Goal: Information Seeking & Learning: Learn about a topic

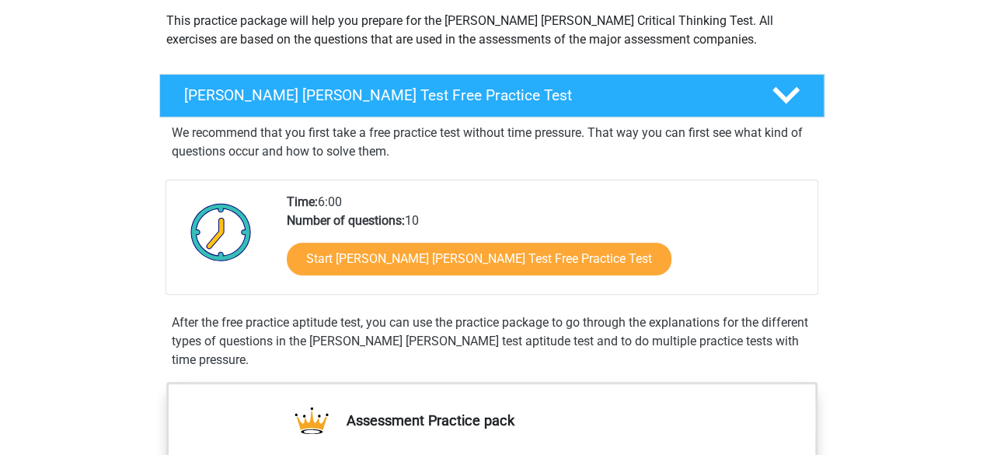
scroll to position [211, 0]
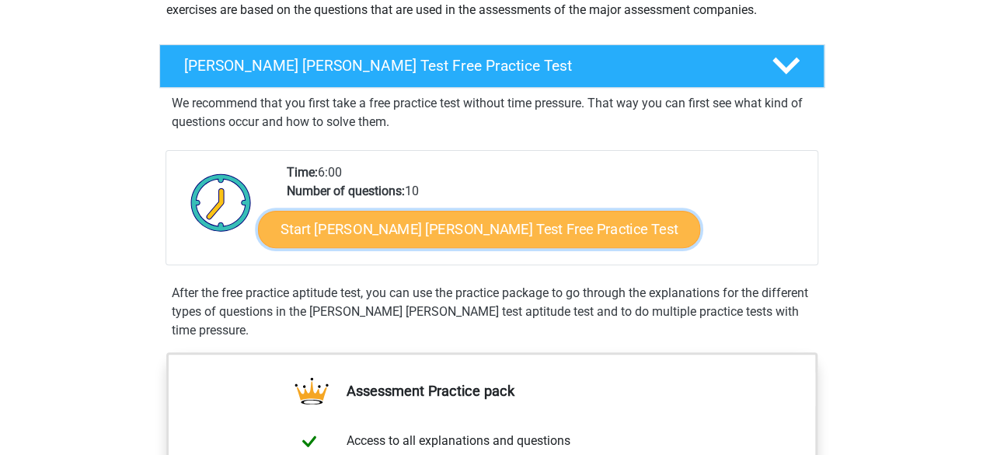
click at [482, 218] on link "Start Watson Glaser Test Free Practice Test" at bounding box center [479, 229] width 442 height 37
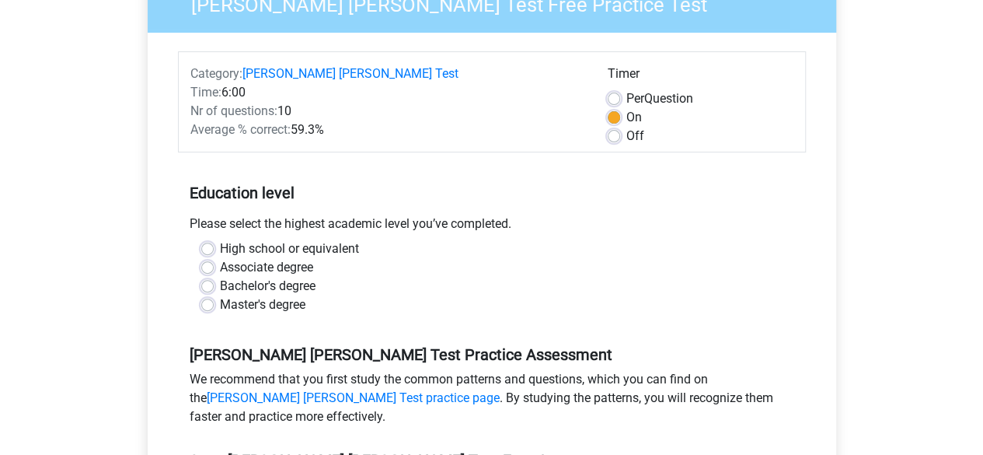
scroll to position [174, 0]
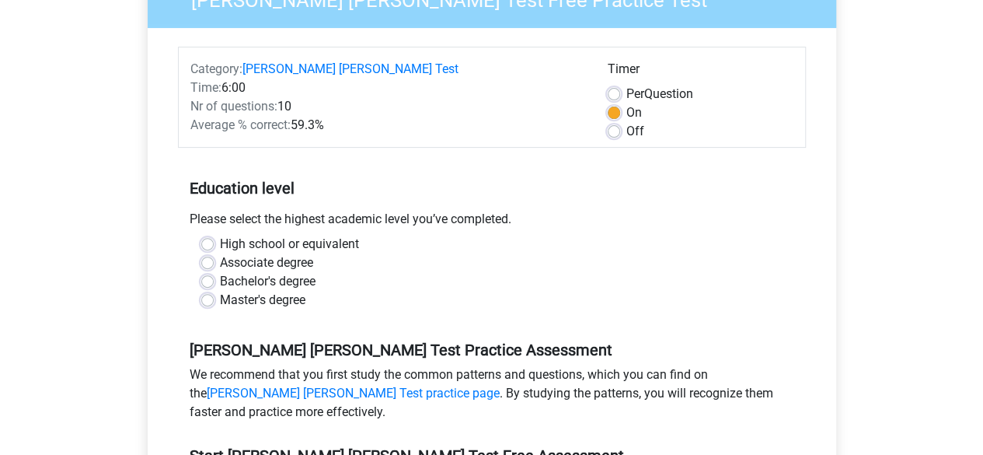
click at [220, 272] on label "Bachelor's degree" at bounding box center [268, 281] width 96 height 19
click at [212, 272] on input "Bachelor's degree" at bounding box center [207, 280] width 12 height 16
radio input "true"
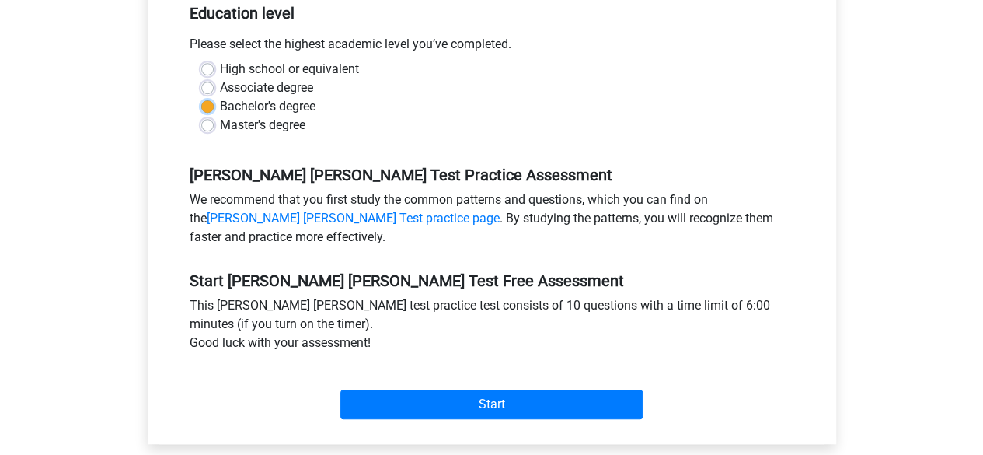
scroll to position [350, 0]
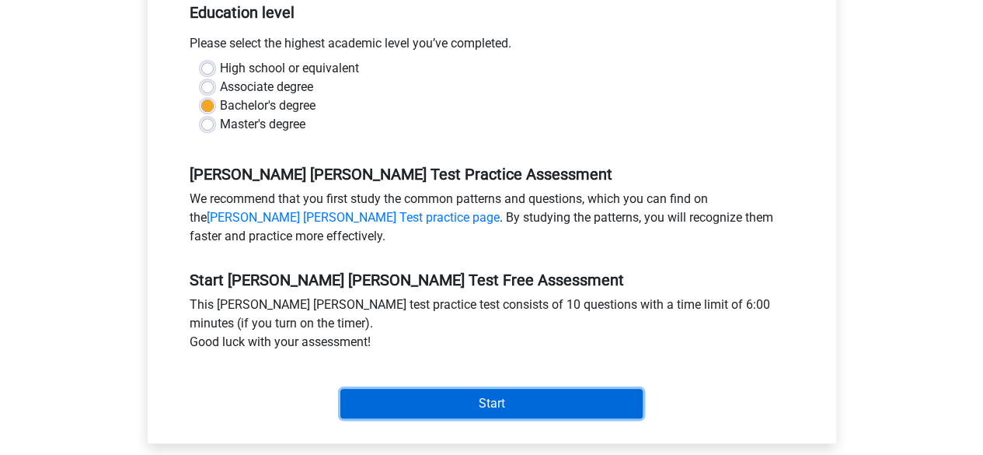
click at [448, 388] on input "Start" at bounding box center [491, 403] width 302 height 30
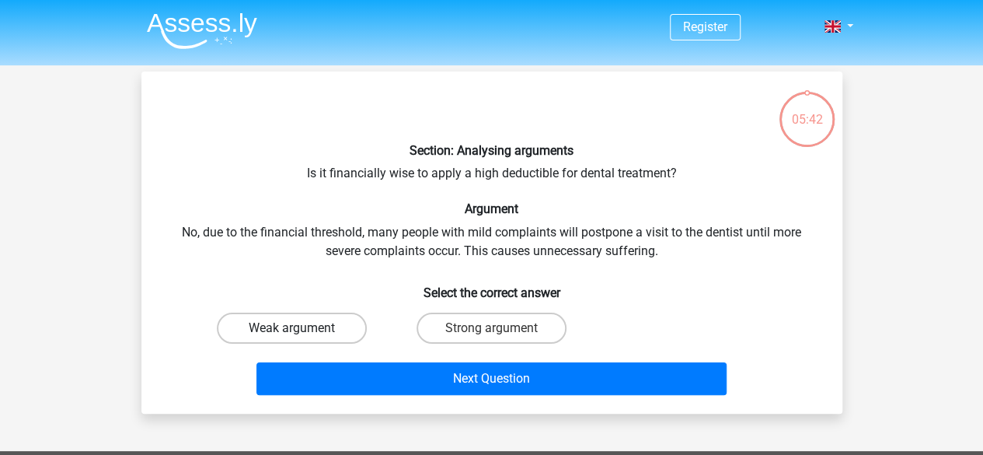
click at [351, 331] on label "Weak argument" at bounding box center [292, 327] width 150 height 31
click at [301, 331] on input "Weak argument" at bounding box center [296, 333] width 10 height 10
radio input "true"
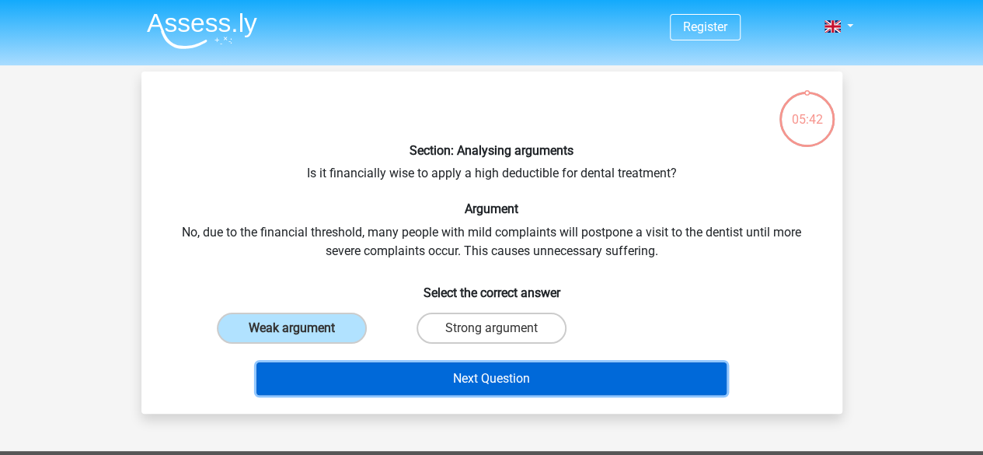
click at [430, 379] on button "Next Question" at bounding box center [491, 378] width 470 height 33
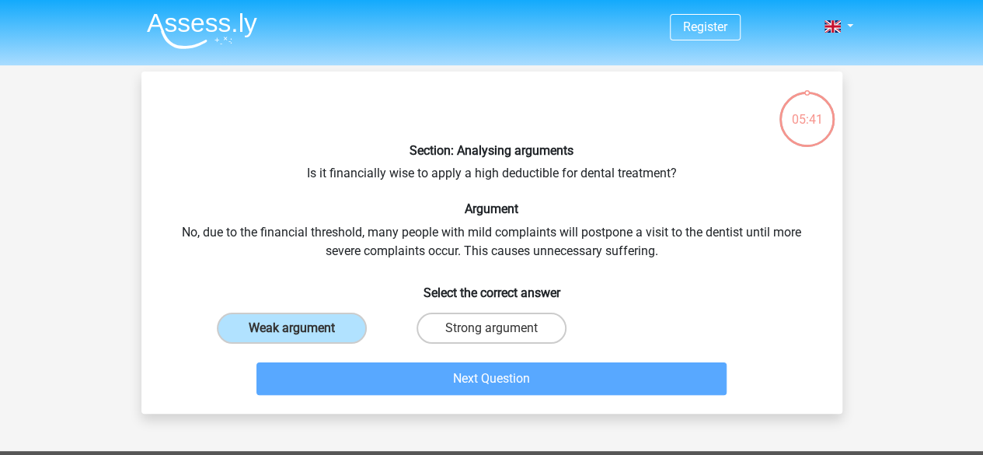
scroll to position [71, 0]
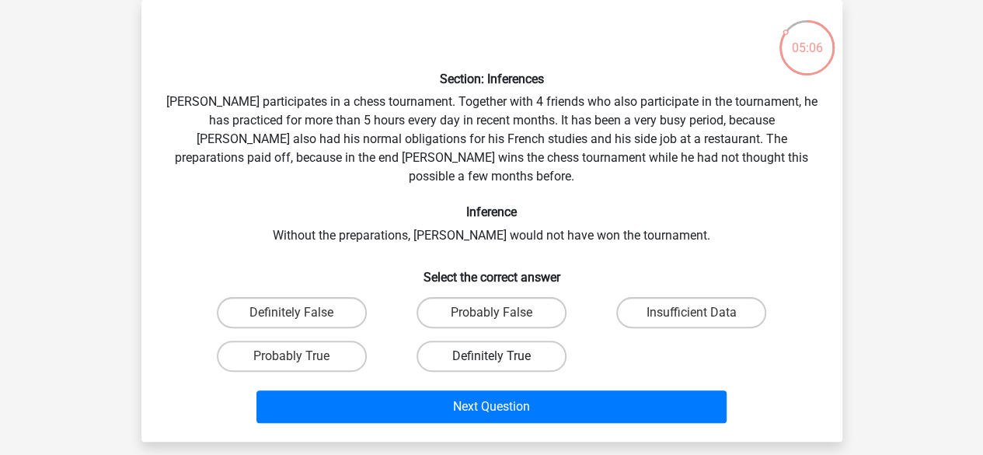
click at [526, 340] on label "Definitely True" at bounding box center [491, 355] width 150 height 31
click at [501, 356] on input "Definitely True" at bounding box center [496, 361] width 10 height 10
radio input "true"
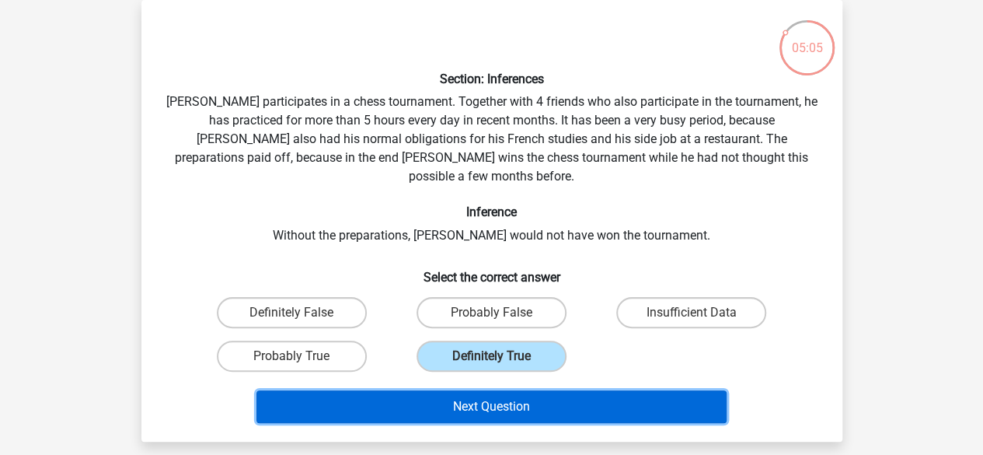
click at [519, 390] on button "Next Question" at bounding box center [491, 406] width 470 height 33
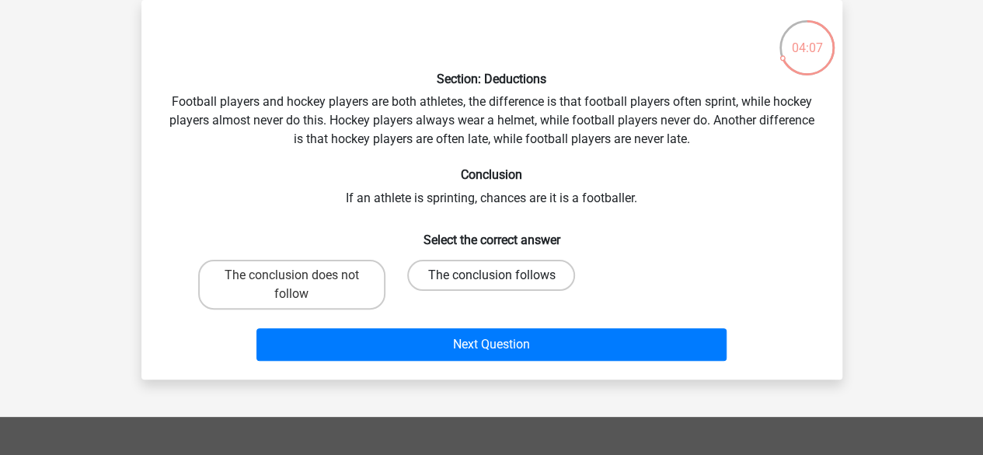
click at [505, 270] on label "The conclusion follows" at bounding box center [491, 274] width 168 height 31
click at [501, 275] on input "The conclusion follows" at bounding box center [496, 280] width 10 height 10
radio input "true"
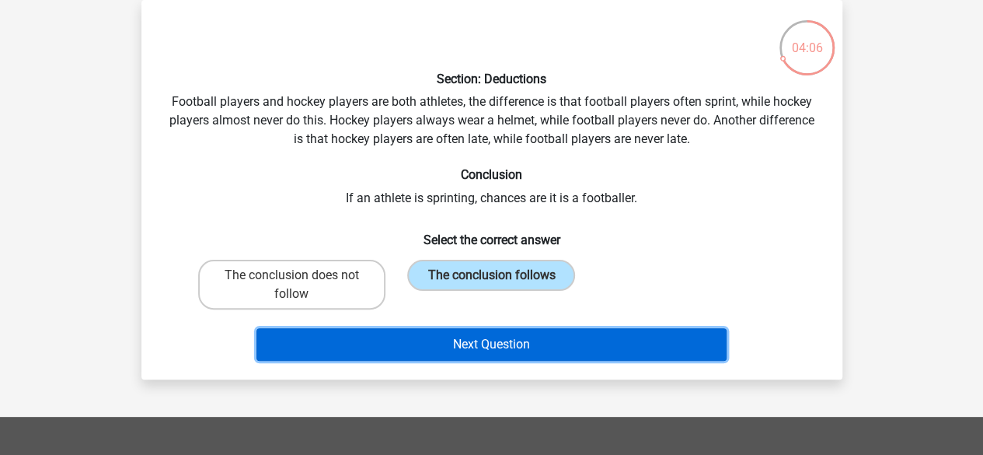
click at [541, 340] on button "Next Question" at bounding box center [491, 344] width 470 height 33
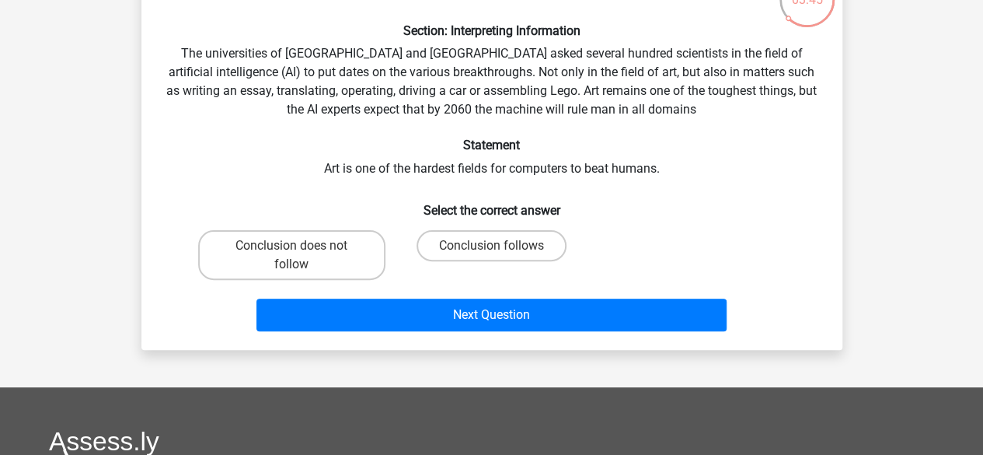
scroll to position [120, 0]
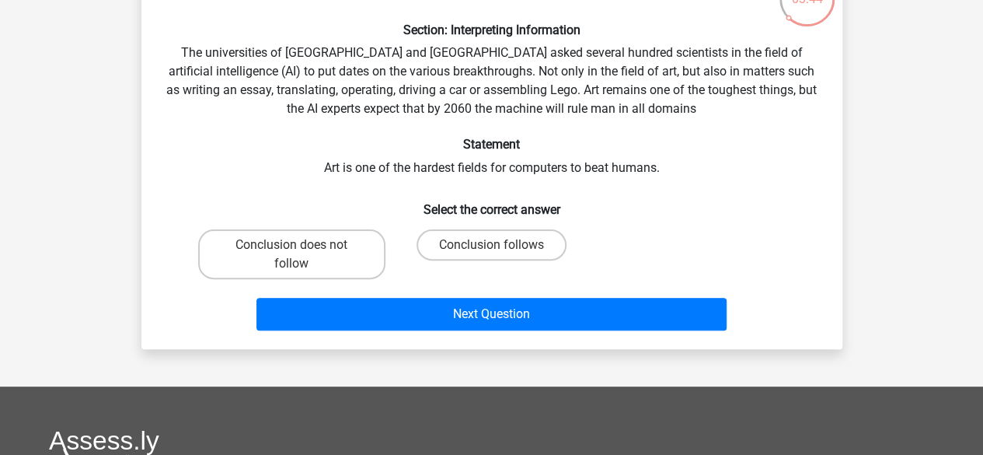
click at [493, 248] on input "Conclusion follows" at bounding box center [496, 250] width 10 height 10
radio input "true"
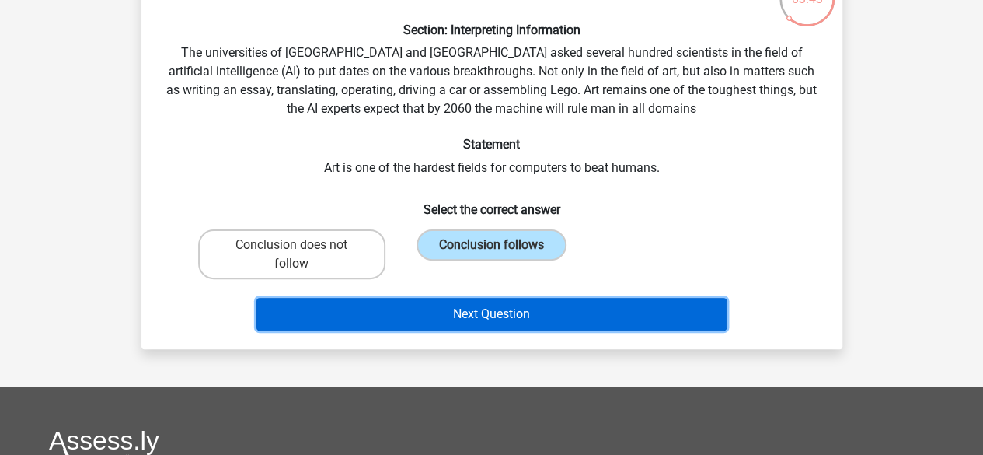
click at [503, 312] on button "Next Question" at bounding box center [491, 314] width 470 height 33
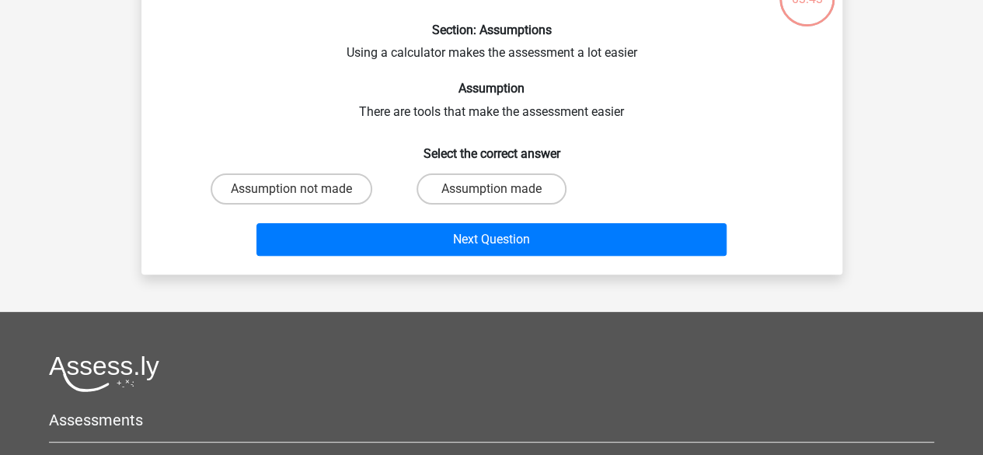
scroll to position [71, 0]
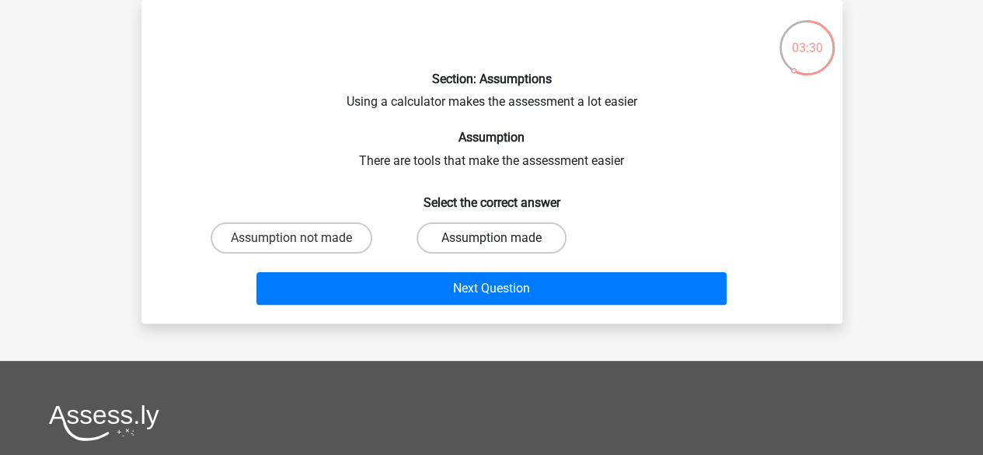
click at [516, 239] on label "Assumption made" at bounding box center [491, 237] width 150 height 31
click at [501, 239] on input "Assumption made" at bounding box center [496, 243] width 10 height 10
radio input "true"
click at [348, 241] on label "Assumption not made" at bounding box center [292, 237] width 162 height 31
click at [301, 241] on input "Assumption not made" at bounding box center [296, 243] width 10 height 10
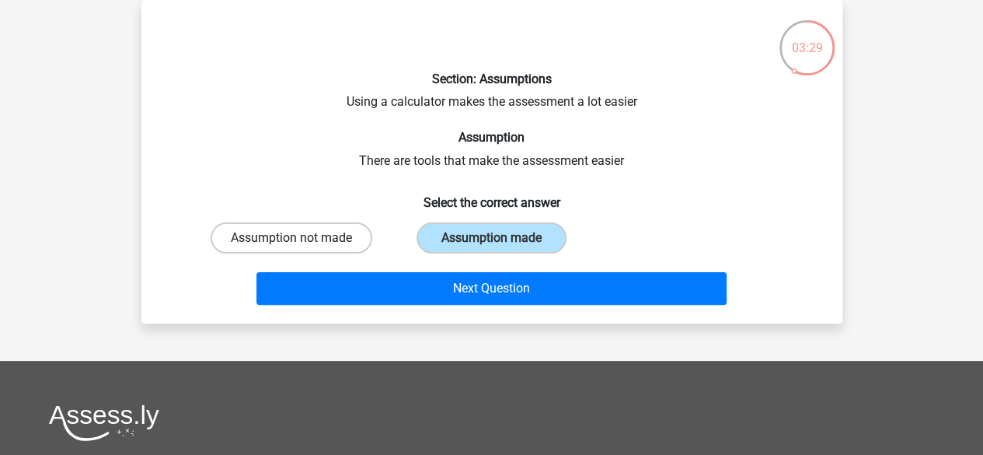
radio input "true"
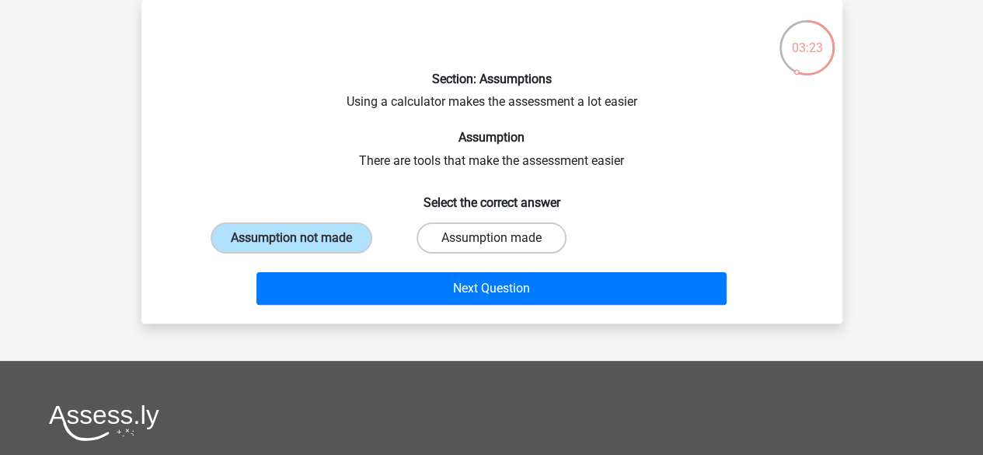
click at [465, 242] on label "Assumption made" at bounding box center [491, 237] width 150 height 31
click at [491, 242] on input "Assumption made" at bounding box center [496, 243] width 10 height 10
radio input "true"
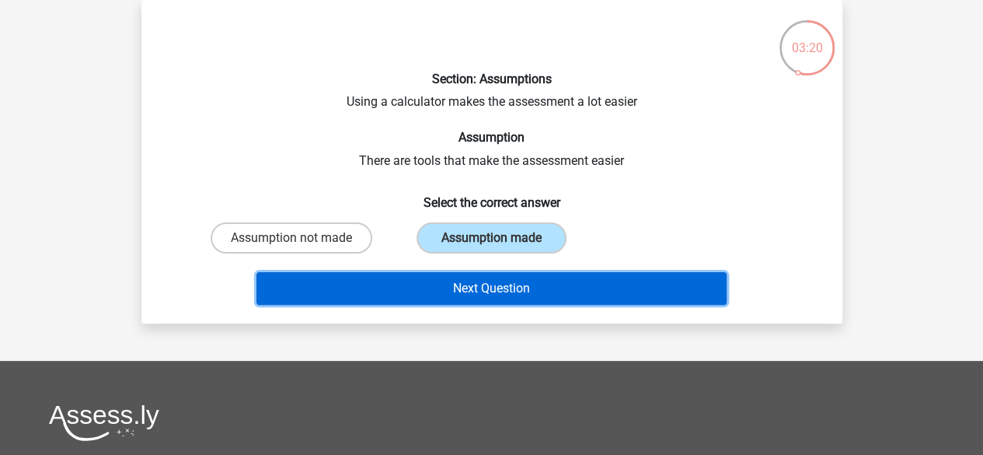
click at [467, 287] on button "Next Question" at bounding box center [491, 288] width 470 height 33
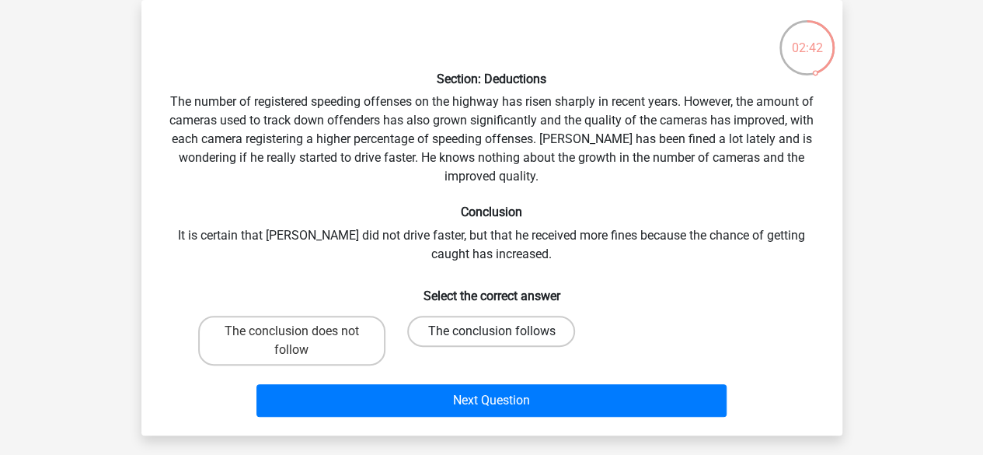
click at [482, 329] on label "The conclusion follows" at bounding box center [491, 330] width 168 height 31
click at [491, 331] on input "The conclusion follows" at bounding box center [496, 336] width 10 height 10
radio input "true"
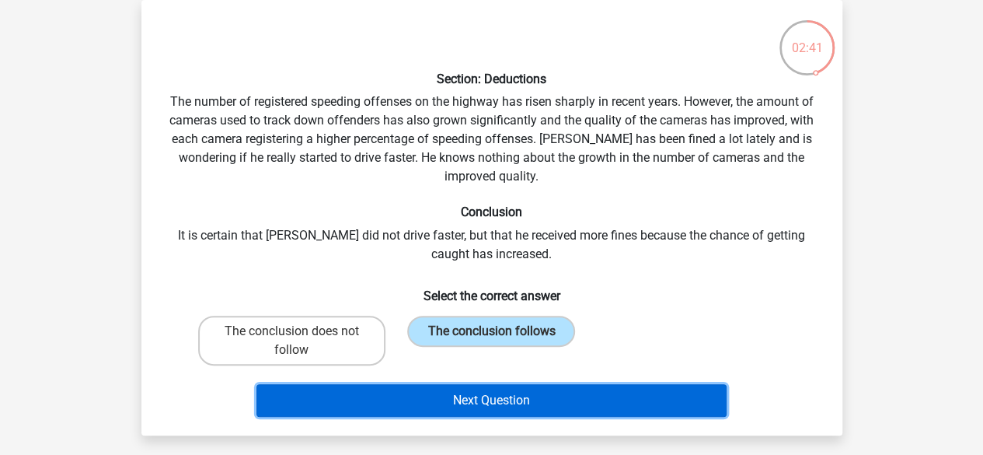
click at [543, 399] on button "Next Question" at bounding box center [491, 400] width 470 height 33
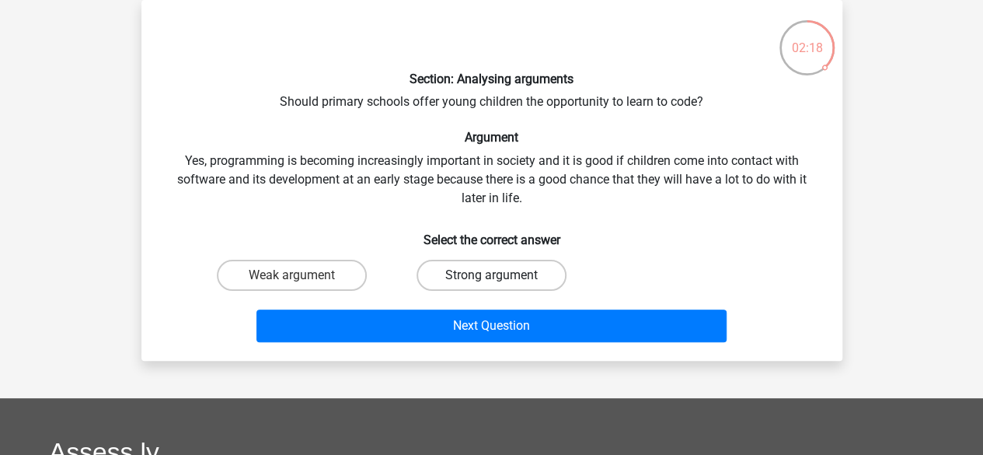
click at [480, 284] on label "Strong argument" at bounding box center [491, 274] width 150 height 31
click at [491, 284] on input "Strong argument" at bounding box center [496, 280] width 10 height 10
radio input "true"
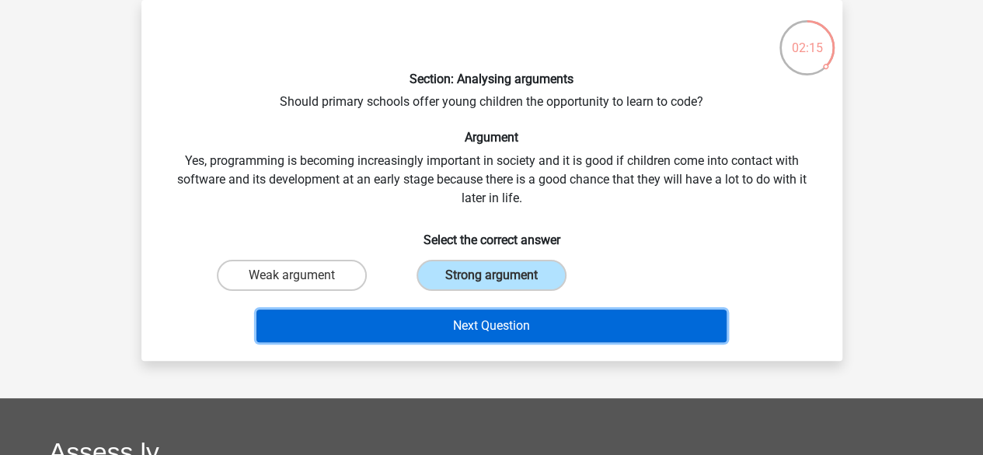
click at [507, 329] on button "Next Question" at bounding box center [491, 325] width 470 height 33
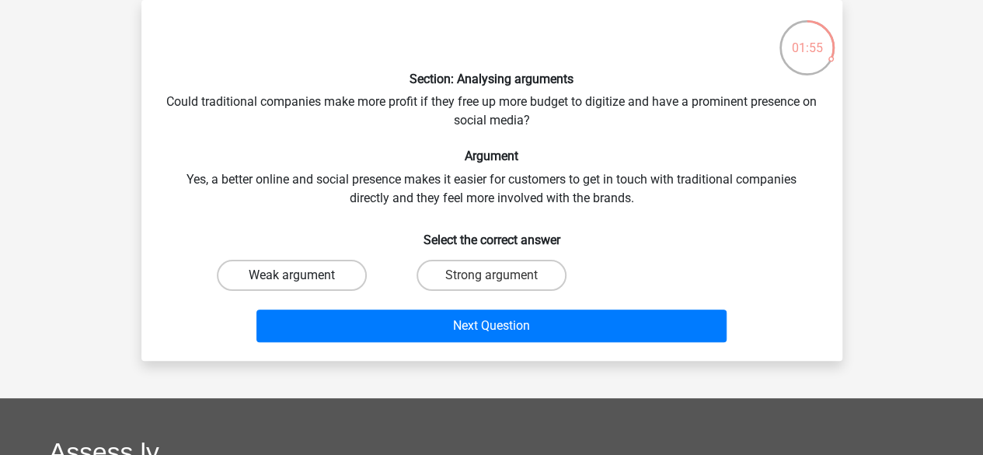
click at [281, 270] on label "Weak argument" at bounding box center [292, 274] width 150 height 31
click at [291, 275] on input "Weak argument" at bounding box center [296, 280] width 10 height 10
radio input "true"
click at [459, 301] on div "Next Question" at bounding box center [491, 322] width 651 height 51
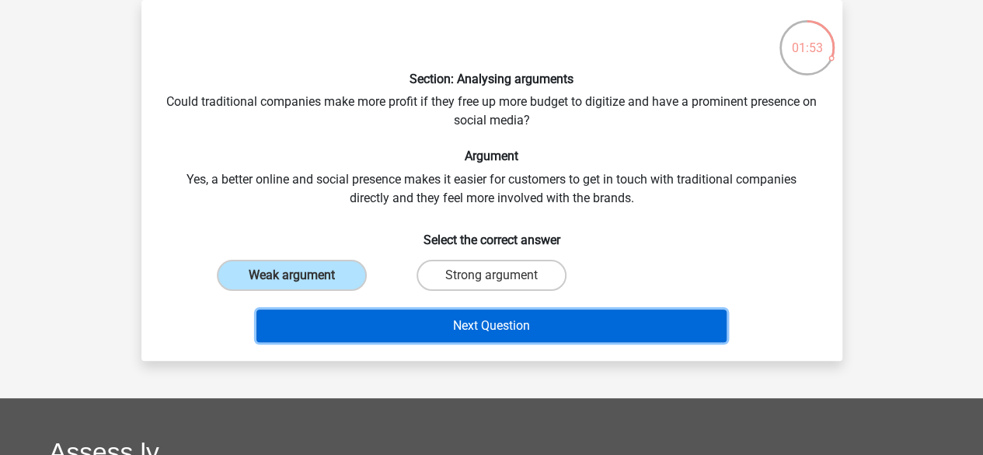
click at [468, 316] on button "Next Question" at bounding box center [491, 325] width 470 height 33
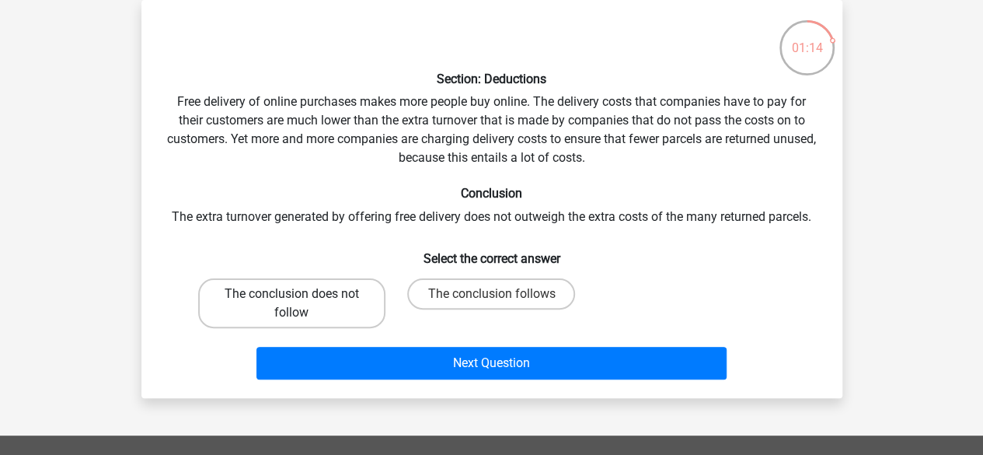
click at [374, 309] on label "The conclusion does not follow" at bounding box center [291, 303] width 187 height 50
click at [301, 304] on input "The conclusion does not follow" at bounding box center [296, 299] width 10 height 10
radio input "true"
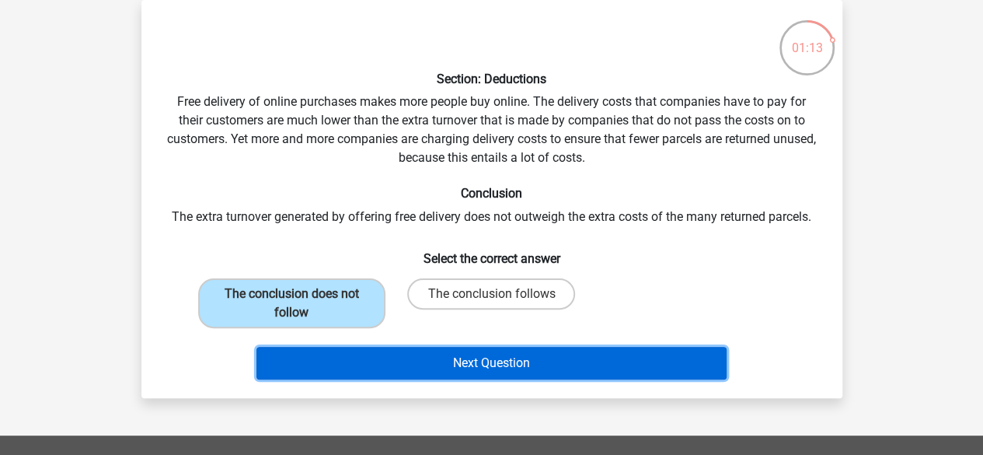
click at [497, 374] on button "Next Question" at bounding box center [491, 363] width 470 height 33
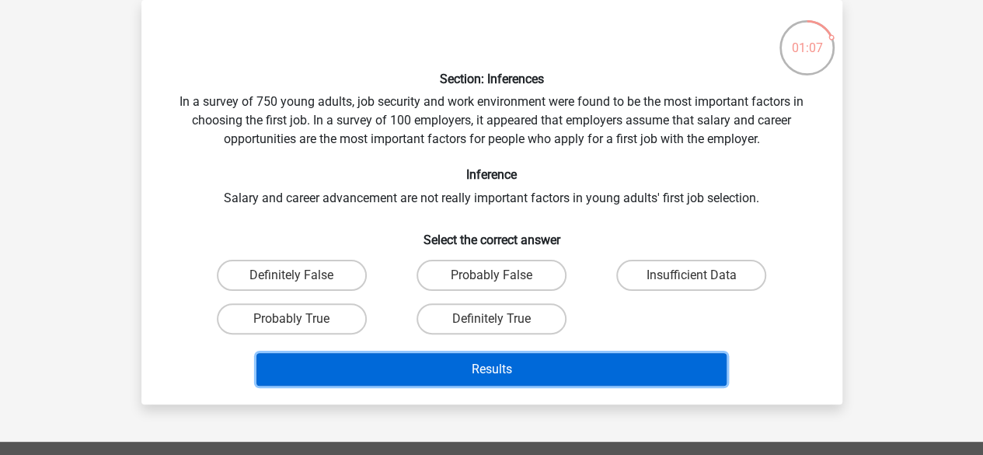
click at [497, 374] on button "Results" at bounding box center [491, 369] width 470 height 33
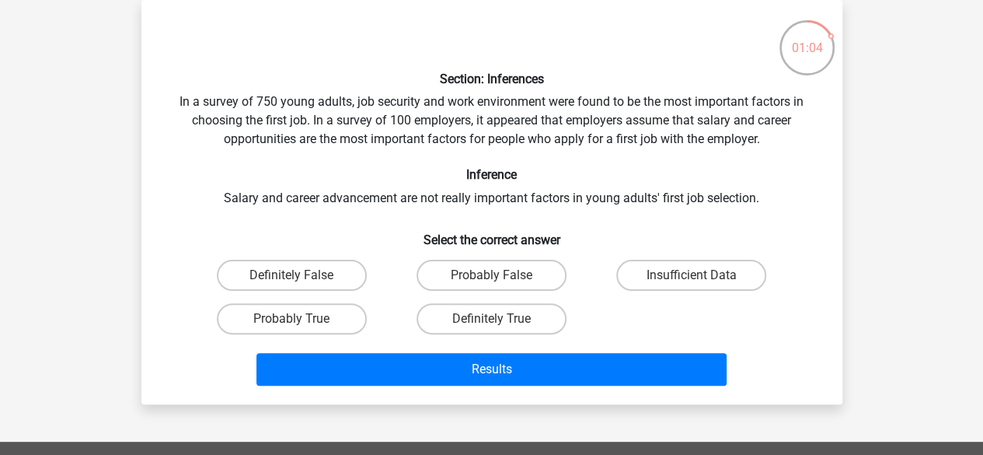
click at [336, 256] on div "Definitely False" at bounding box center [292, 275] width 200 height 44
click at [337, 274] on label "Definitely False" at bounding box center [292, 274] width 150 height 31
click at [301, 275] on input "Definitely False" at bounding box center [296, 280] width 10 height 10
radio input "true"
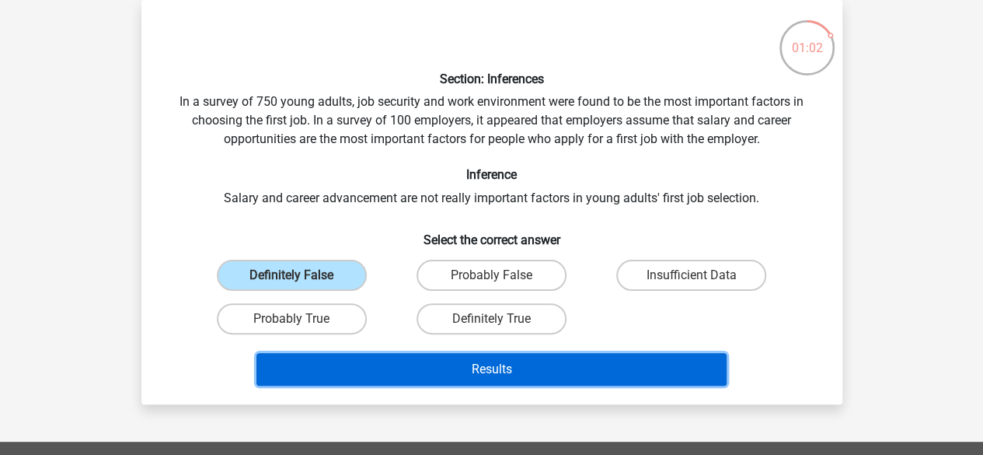
click at [451, 360] on button "Results" at bounding box center [491, 369] width 470 height 33
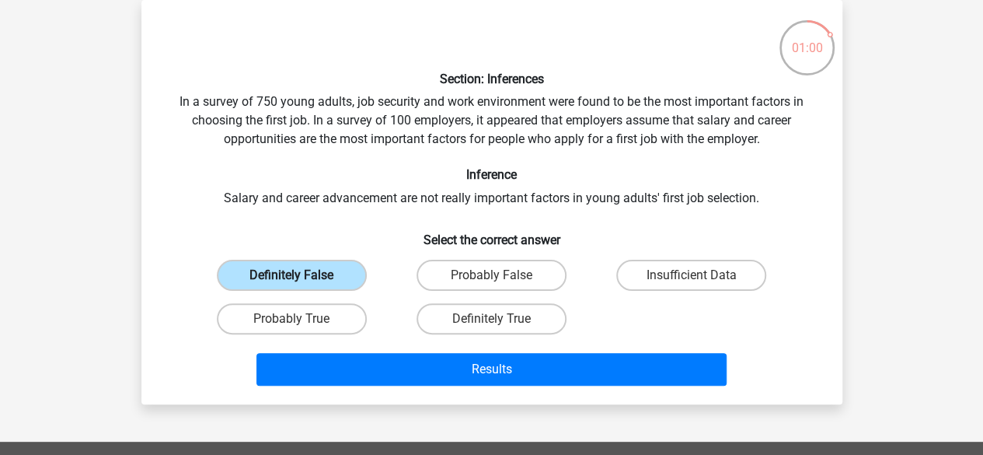
click at [336, 276] on label "Definitely False" at bounding box center [292, 274] width 150 height 31
click at [301, 276] on input "Definitely False" at bounding box center [296, 280] width 10 height 10
click at [480, 331] on label "Definitely True" at bounding box center [491, 318] width 150 height 31
click at [491, 329] on input "Definitely True" at bounding box center [496, 324] width 10 height 10
radio input "true"
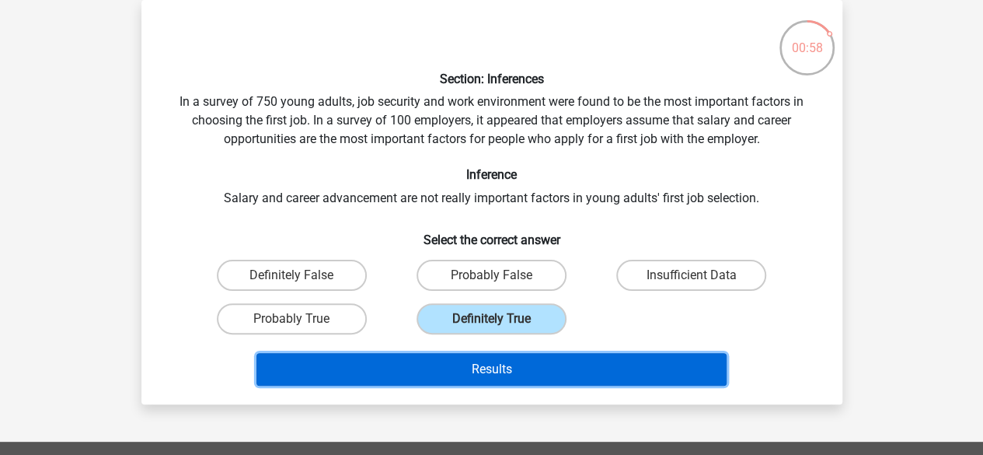
click at [507, 369] on button "Results" at bounding box center [491, 369] width 470 height 33
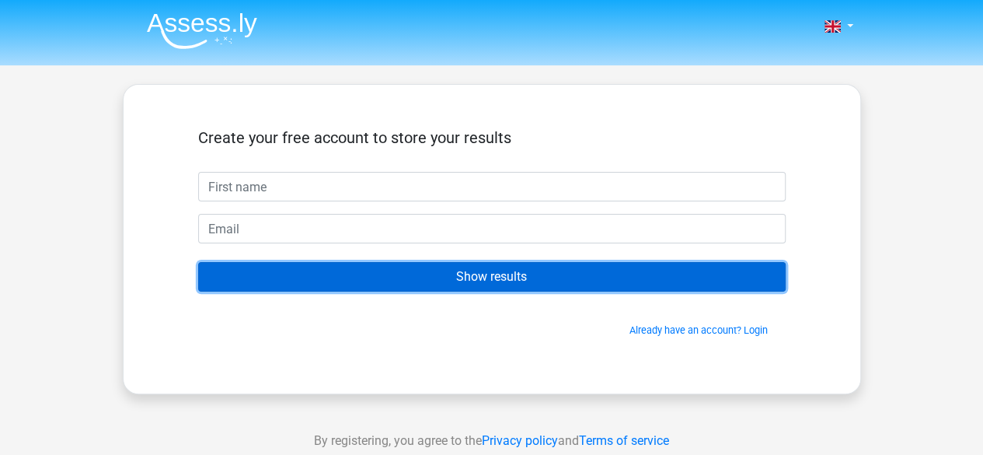
click at [508, 280] on input "Show results" at bounding box center [491, 277] width 587 height 30
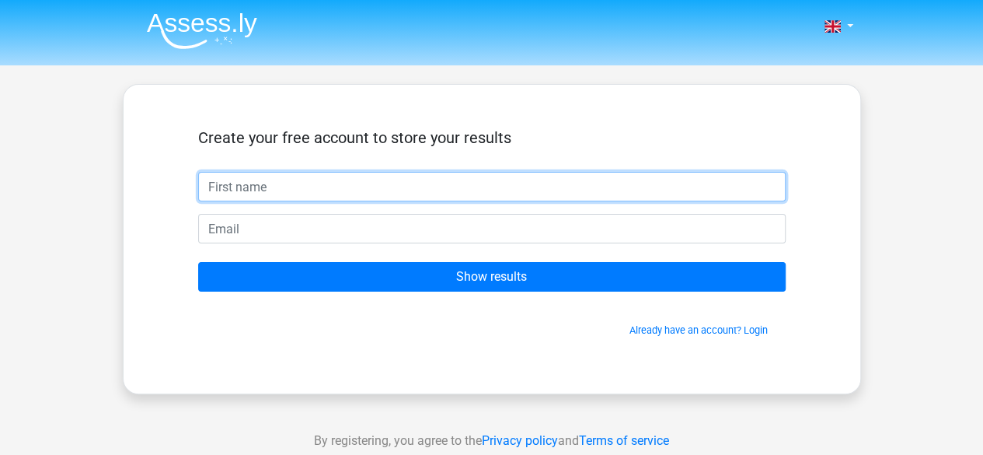
click at [342, 187] on input "text" at bounding box center [491, 187] width 587 height 30
type input "Maudrina"
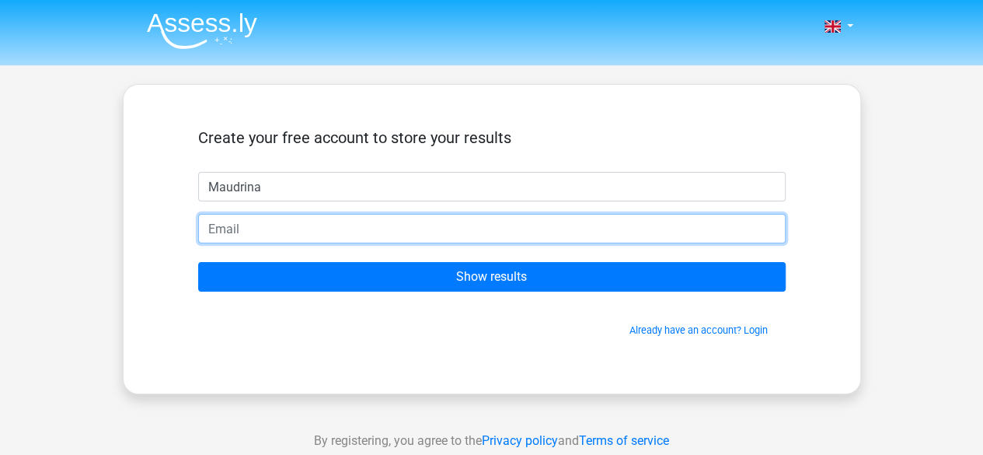
click at [286, 226] on input "email" at bounding box center [491, 229] width 587 height 30
type input "maudrinaboatengasante@gmail.com"
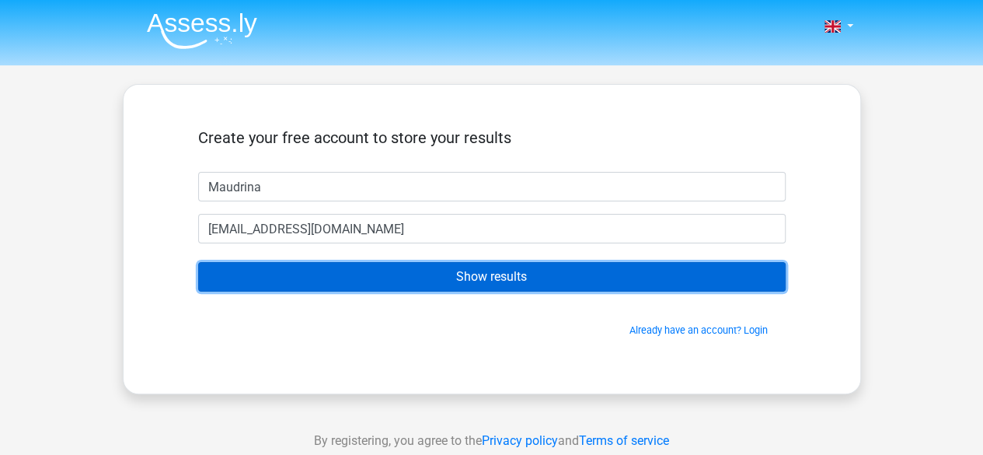
click at [381, 279] on input "Show results" at bounding box center [491, 277] width 587 height 30
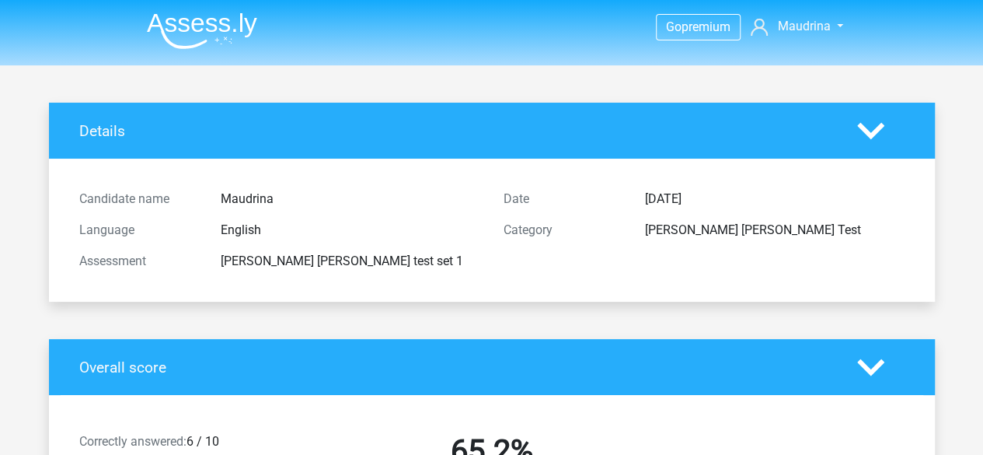
click at [381, 279] on div "Candidate name Maudrina Language English Assessment [PERSON_NAME] [PERSON_NAME]…" at bounding box center [492, 230] width 848 height 106
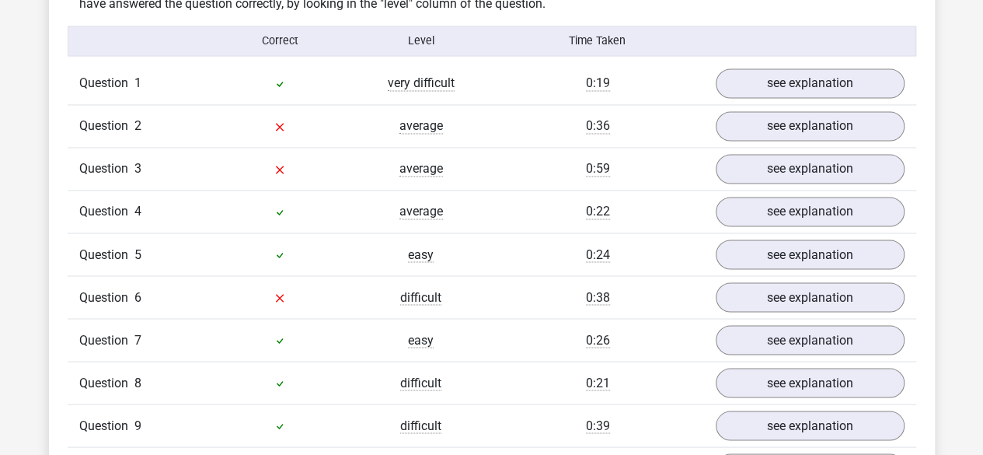
scroll to position [1253, 0]
